Goal: Feedback & Contribution: Leave review/rating

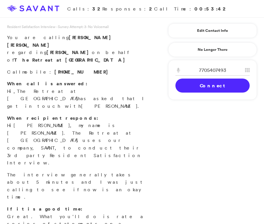
click at [193, 89] on link "Connect" at bounding box center [213, 86] width 74 height 14
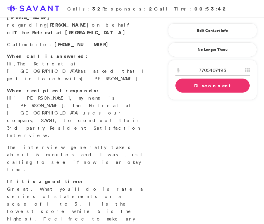
scroll to position [35, 0]
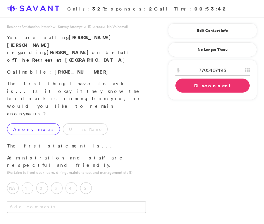
click at [32, 123] on label "Anonymous" at bounding box center [33, 129] width 53 height 12
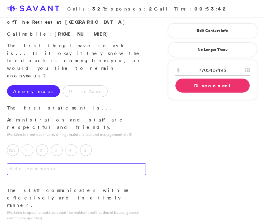
scroll to position [41, 0]
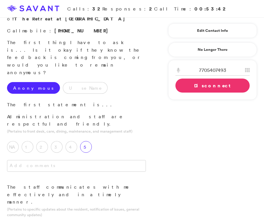
click at [89, 141] on label "5" at bounding box center [86, 147] width 12 height 12
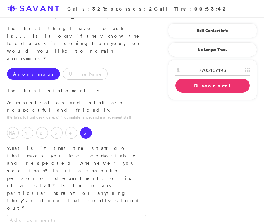
scroll to position [56, 0]
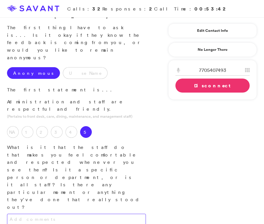
click at [97, 214] on textarea at bounding box center [76, 220] width 139 height 12
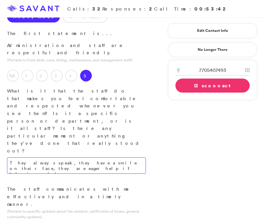
scroll to position [114, 0]
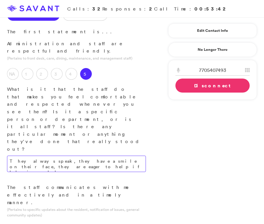
type textarea "They always speak, they have a smile on their face, they are eager to help if h…"
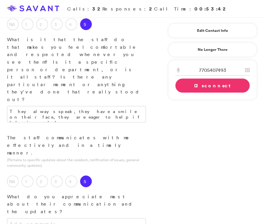
scroll to position [164, 0]
click at [81, 218] on textarea at bounding box center [76, 224] width 139 height 12
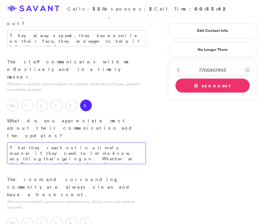
scroll to position [255, 0]
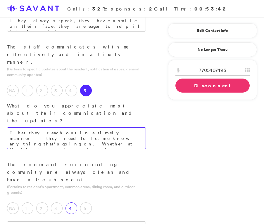
type textarea "That they reach out in a timely manner if they need to let me know anything tha…"
click at [75, 203] on label "4" at bounding box center [72, 209] width 12 height 12
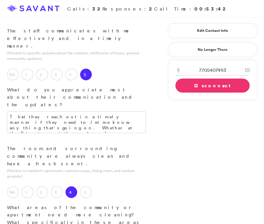
scroll to position [272, 0]
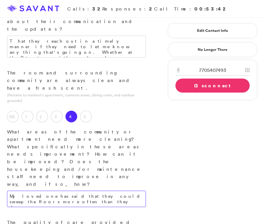
scroll to position [347, 0]
type textarea "My loved one has said that they could sweep the floors more often than they do."
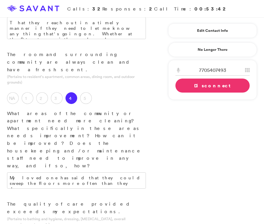
scroll to position [365, 0]
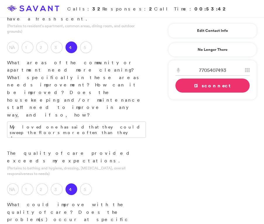
scroll to position [428, 0]
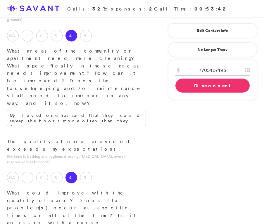
type textarea "The only complaint has been that her room is being swept more. More care is giv…"
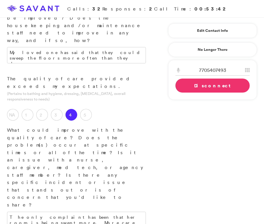
scroll to position [491, 0]
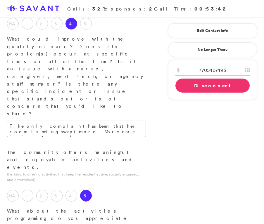
scroll to position [583, 0]
type textarea "I love how they provide engaging activities, they go out to dinner, they go sho…"
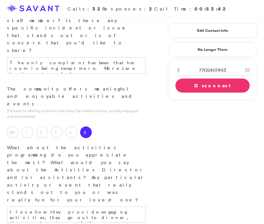
scroll to position [647, 0]
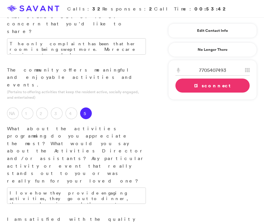
scroll to position [665, 0]
type textarea "My loved one seems to enjoy the food."
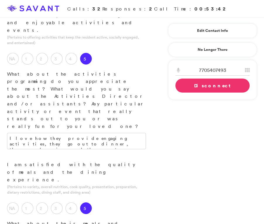
scroll to position [747, 0]
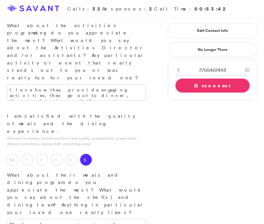
scroll to position [770, 0]
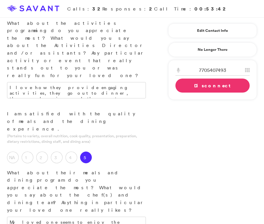
type textarea "We are pleased with the level of care that they are providing to our loved one.…"
type textarea "How friendly and caring the staff are."
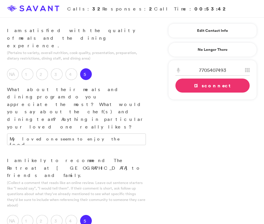
scroll to position [868, 0]
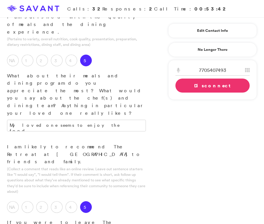
click at [195, 89] on link "Disconnect" at bounding box center [213, 86] width 74 height 14
